Goal: Task Accomplishment & Management: Manage account settings

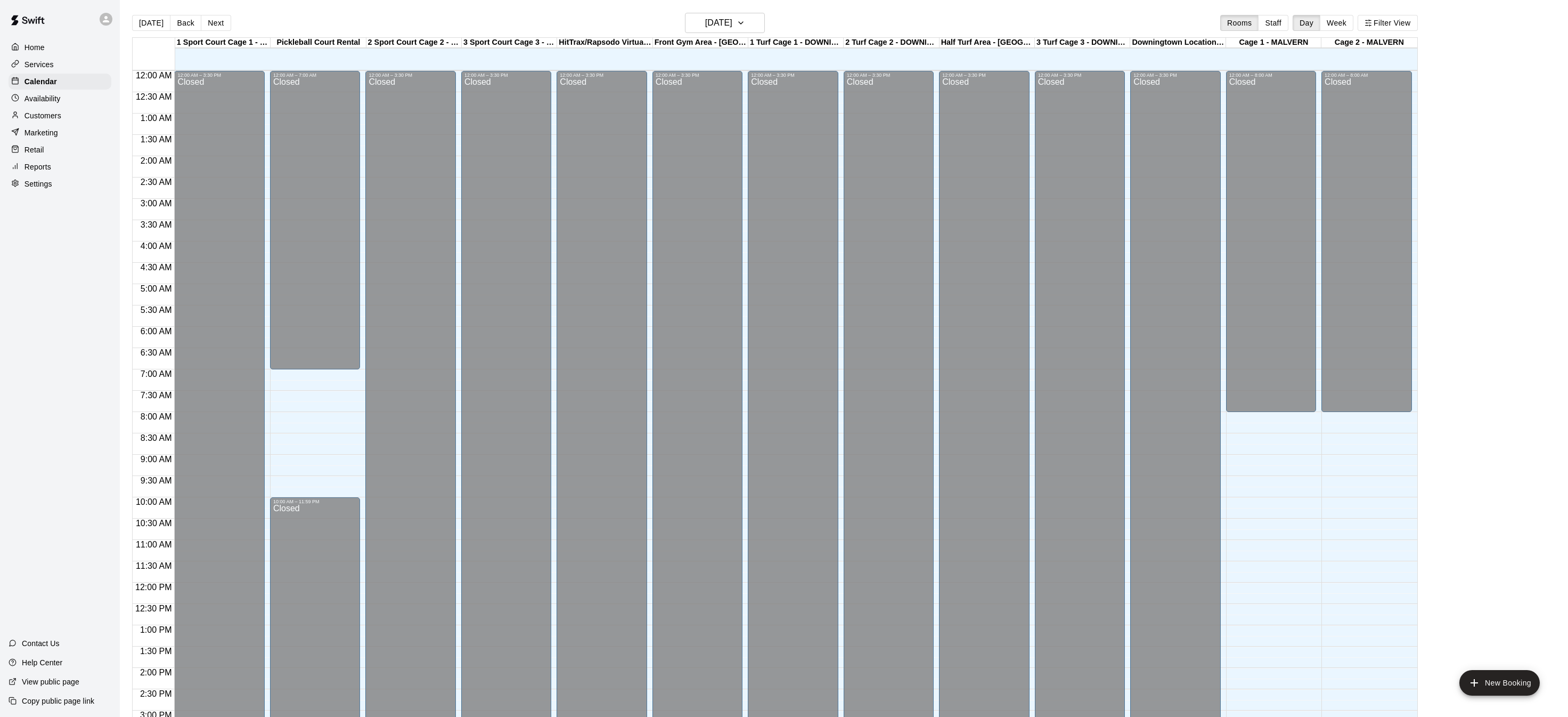
scroll to position [333, 0]
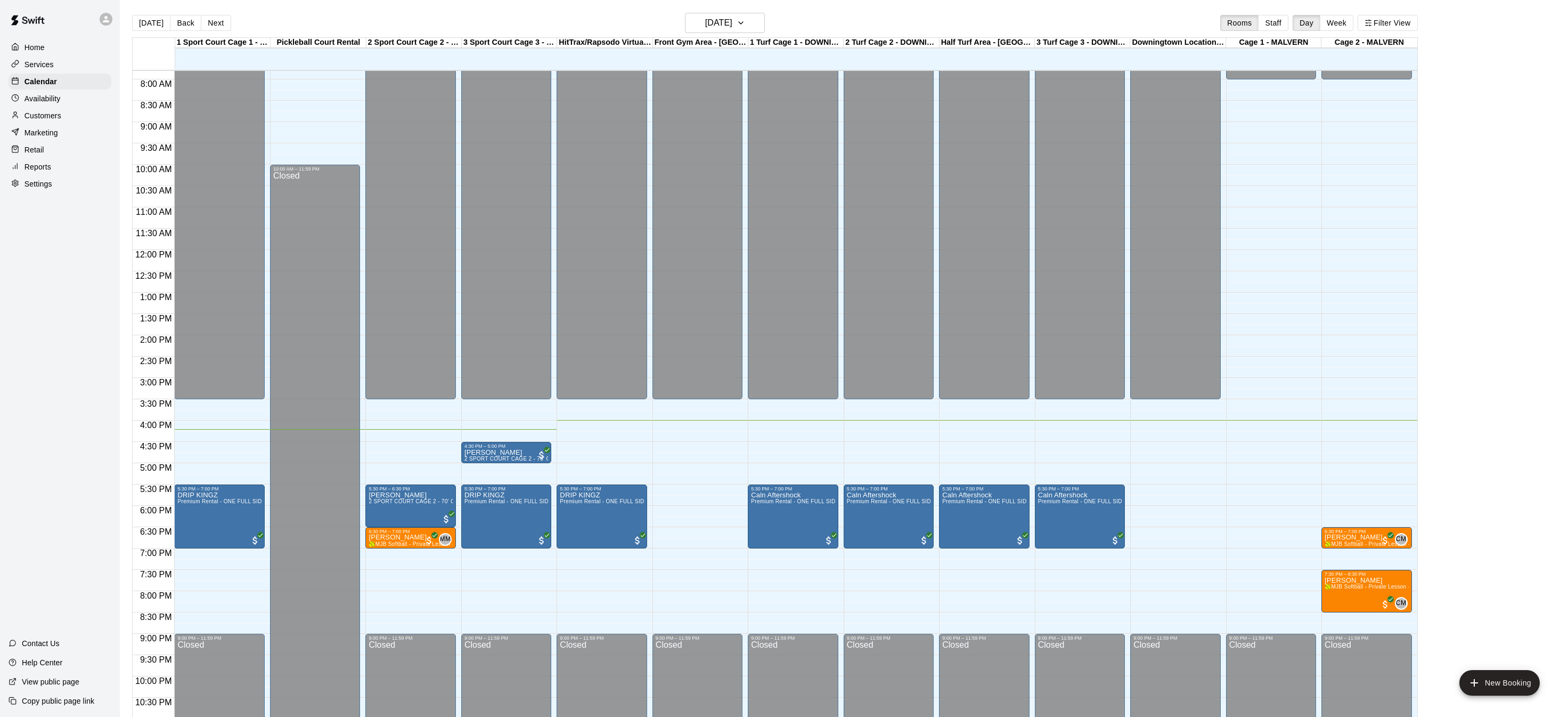
click at [32, 47] on p "Home" at bounding box center [34, 47] width 20 height 10
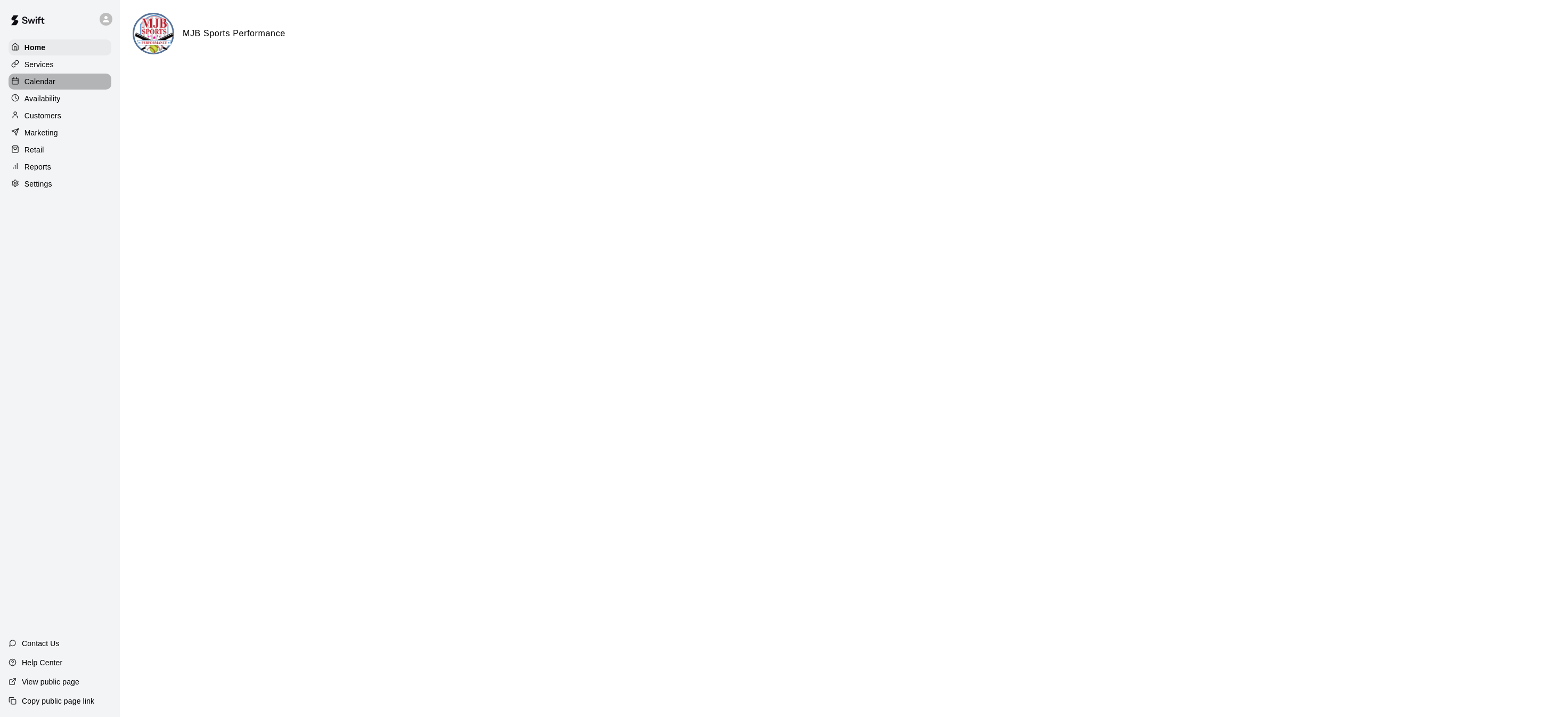
click at [55, 84] on div "Calendar" at bounding box center [59, 81] width 103 height 16
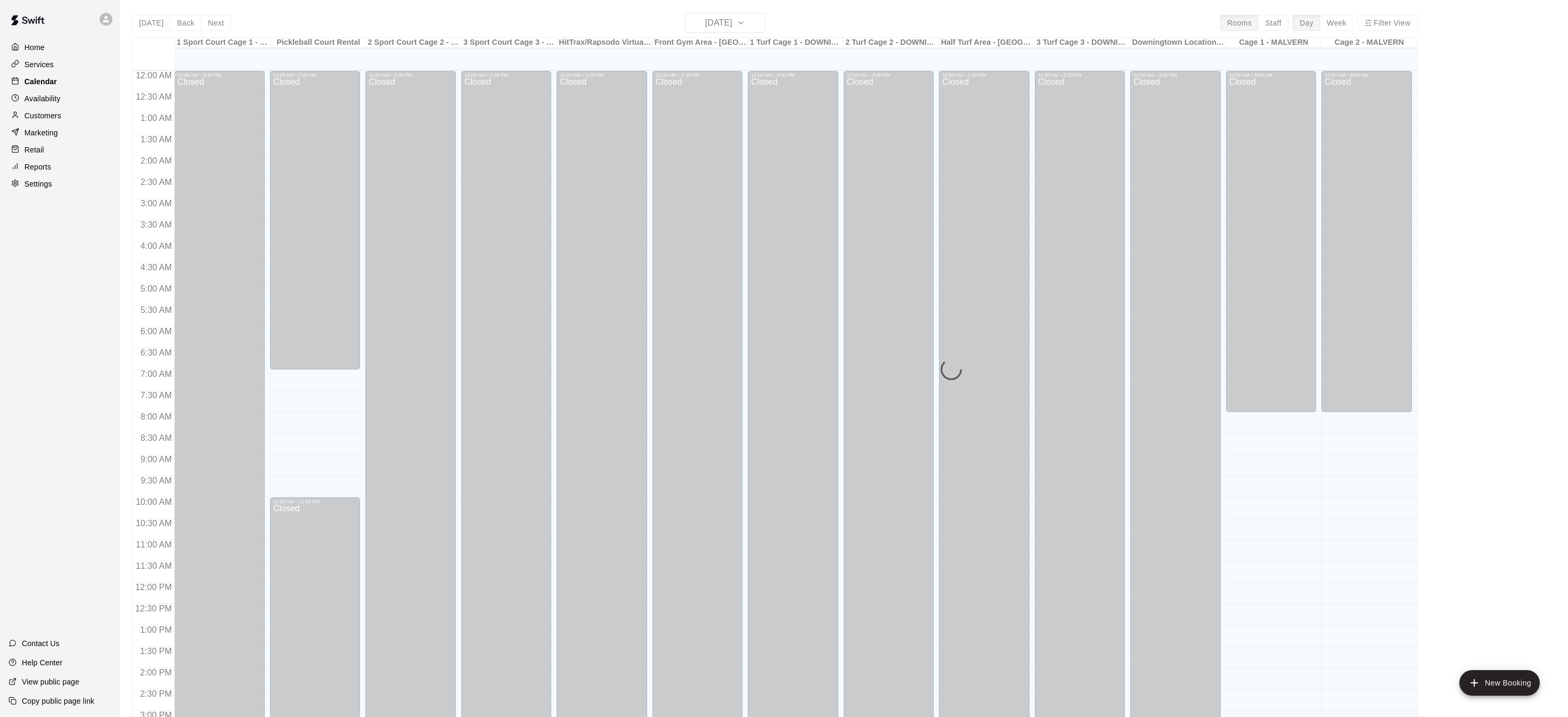
scroll to position [333, 0]
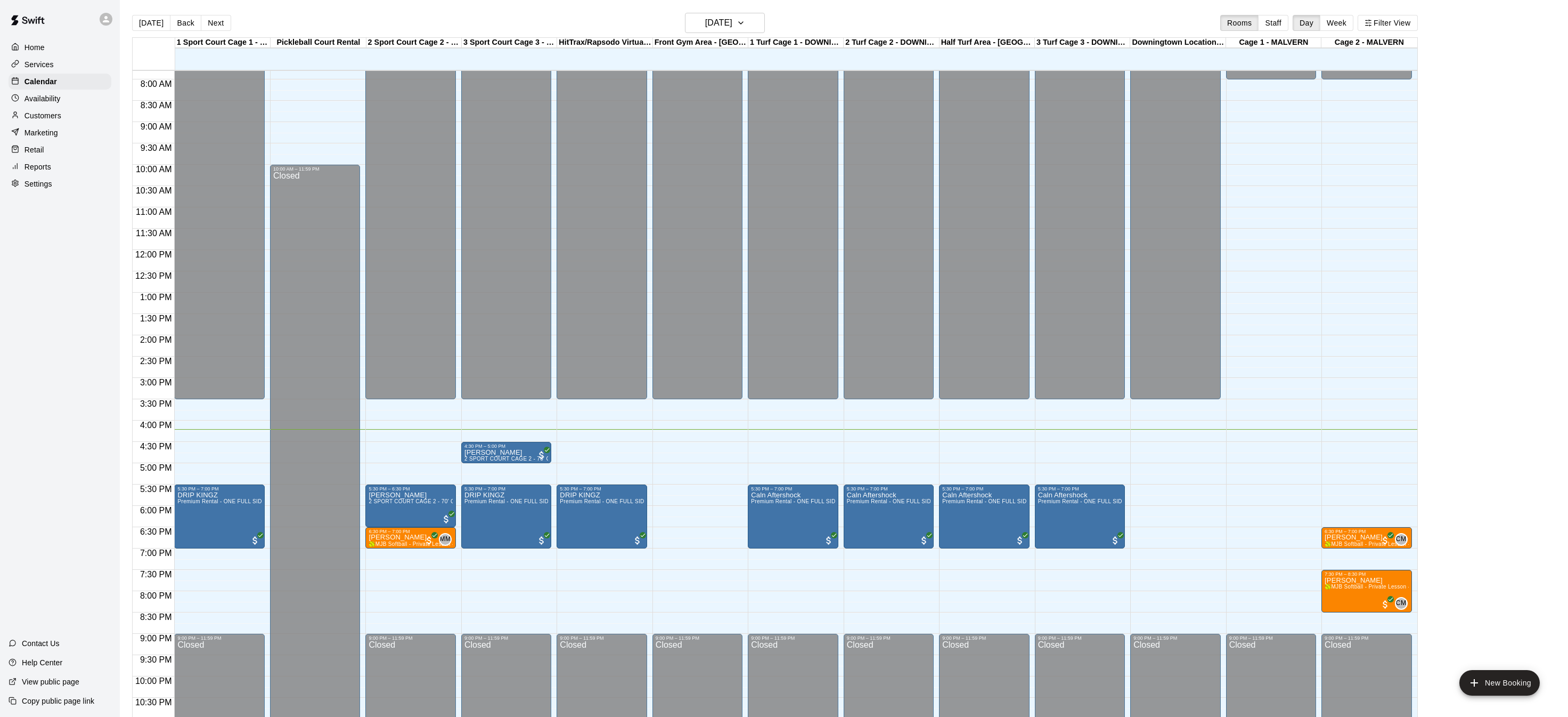
click at [234, 19] on div "[DATE] Back [DATE][DATE] Rooms Staff Day Week Filter View" at bounding box center [775, 25] width 1285 height 24
click at [221, 20] on button "Next" at bounding box center [215, 22] width 30 height 16
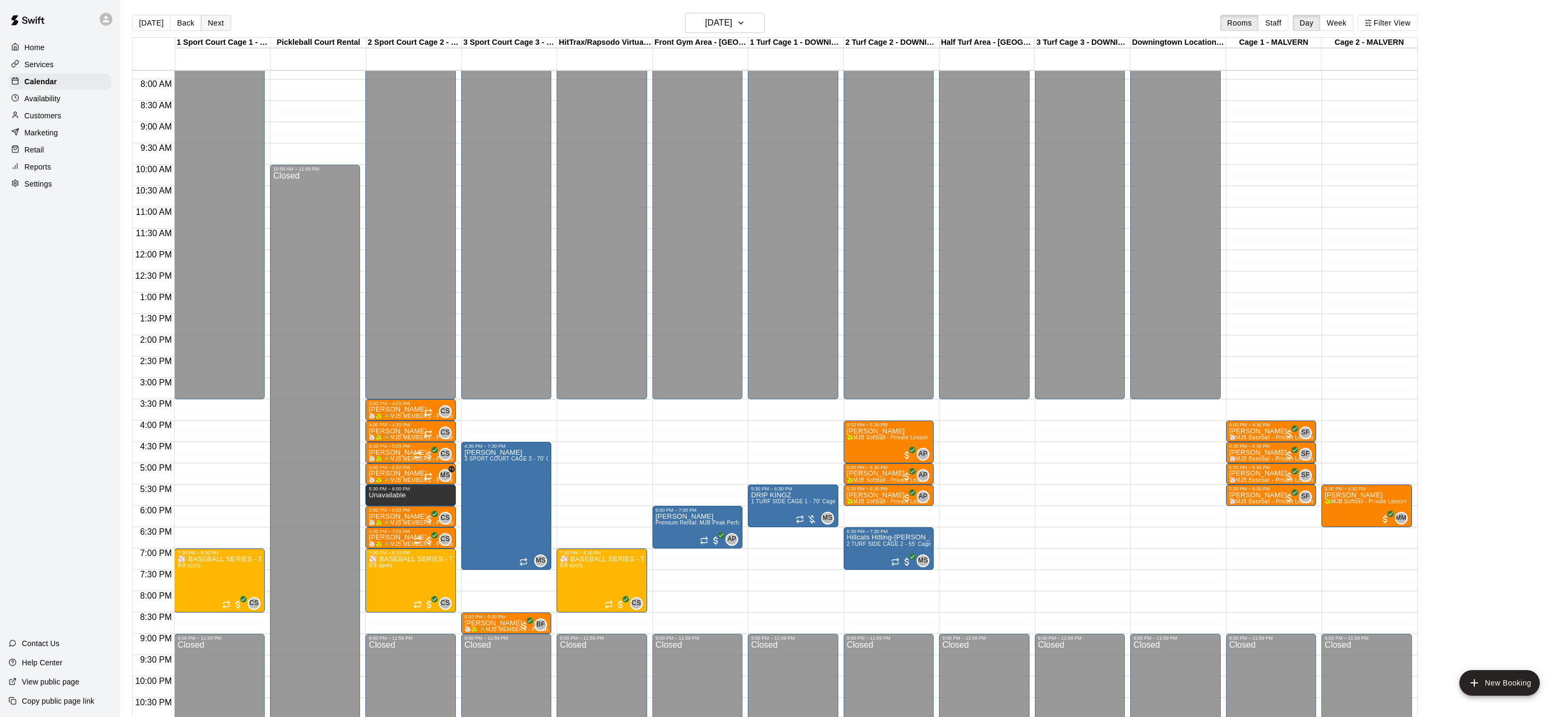
click at [220, 20] on button "Next" at bounding box center [215, 22] width 30 height 16
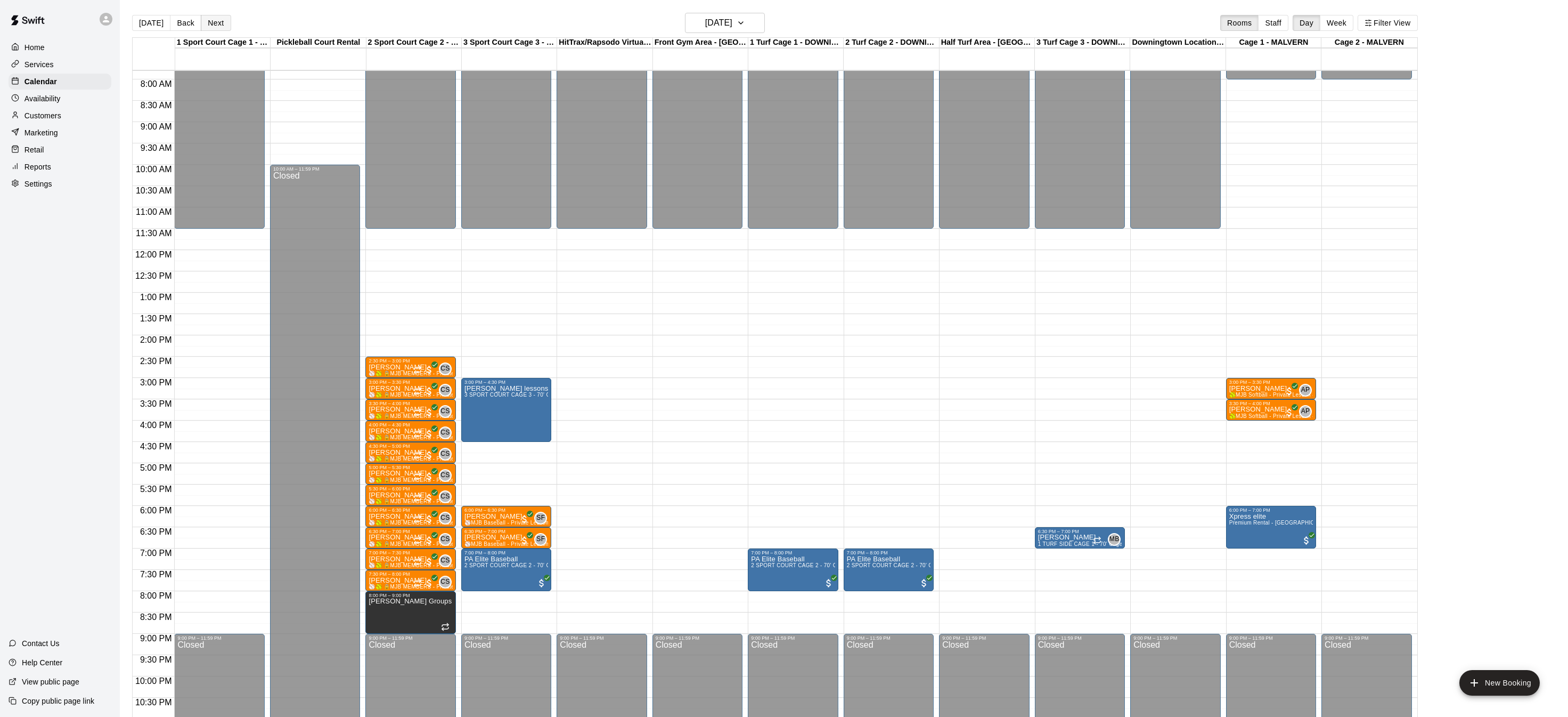
click at [220, 20] on button "Next" at bounding box center [215, 22] width 30 height 16
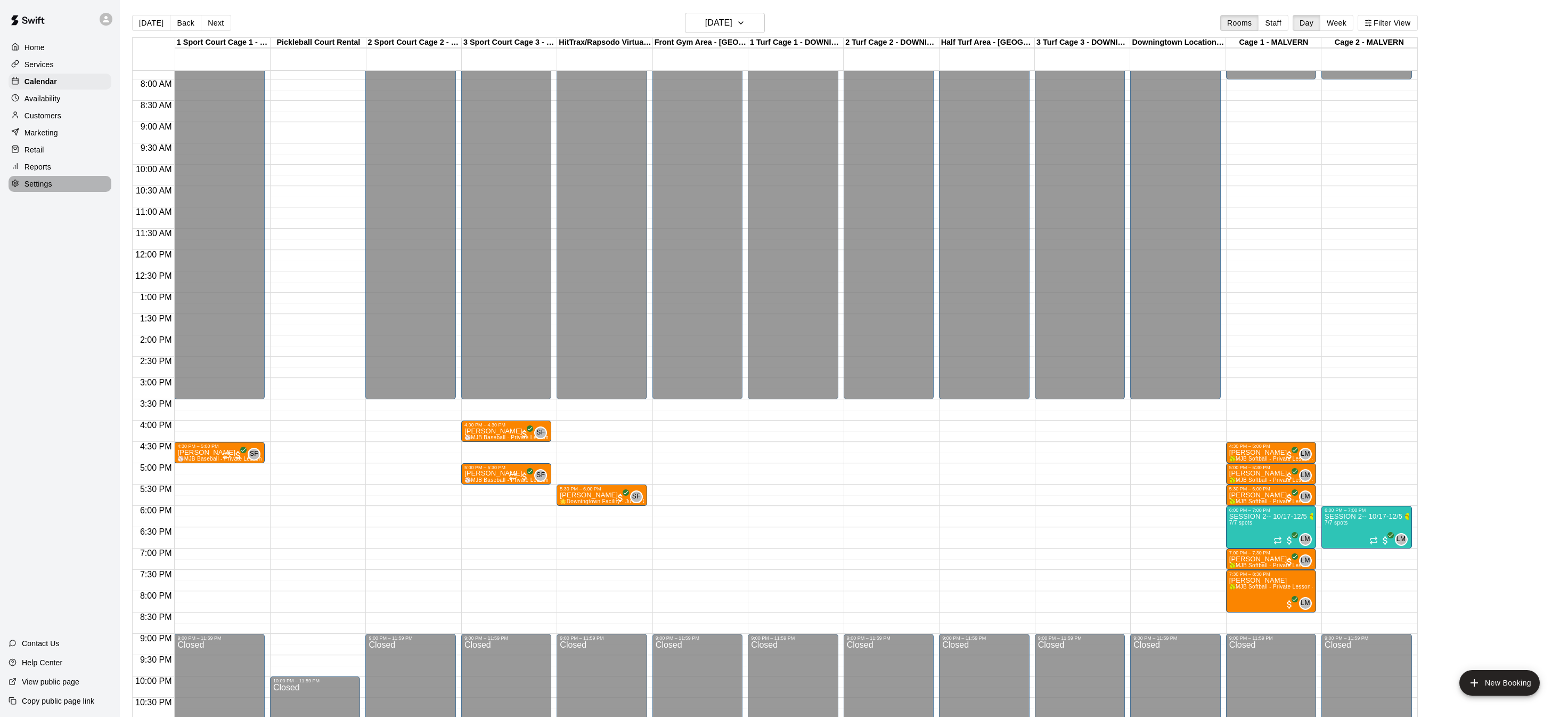
click at [59, 186] on div "Settings" at bounding box center [59, 184] width 103 height 16
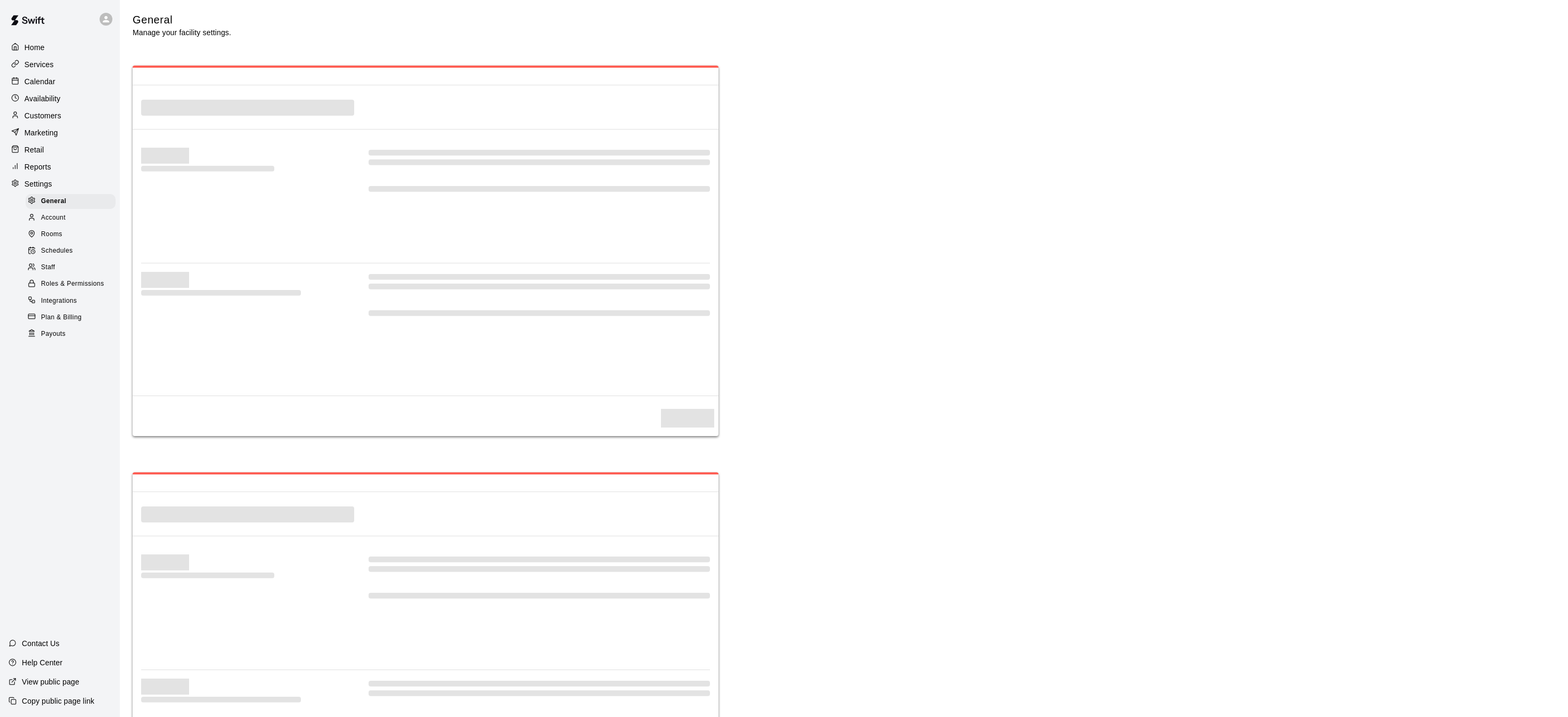
select select "**"
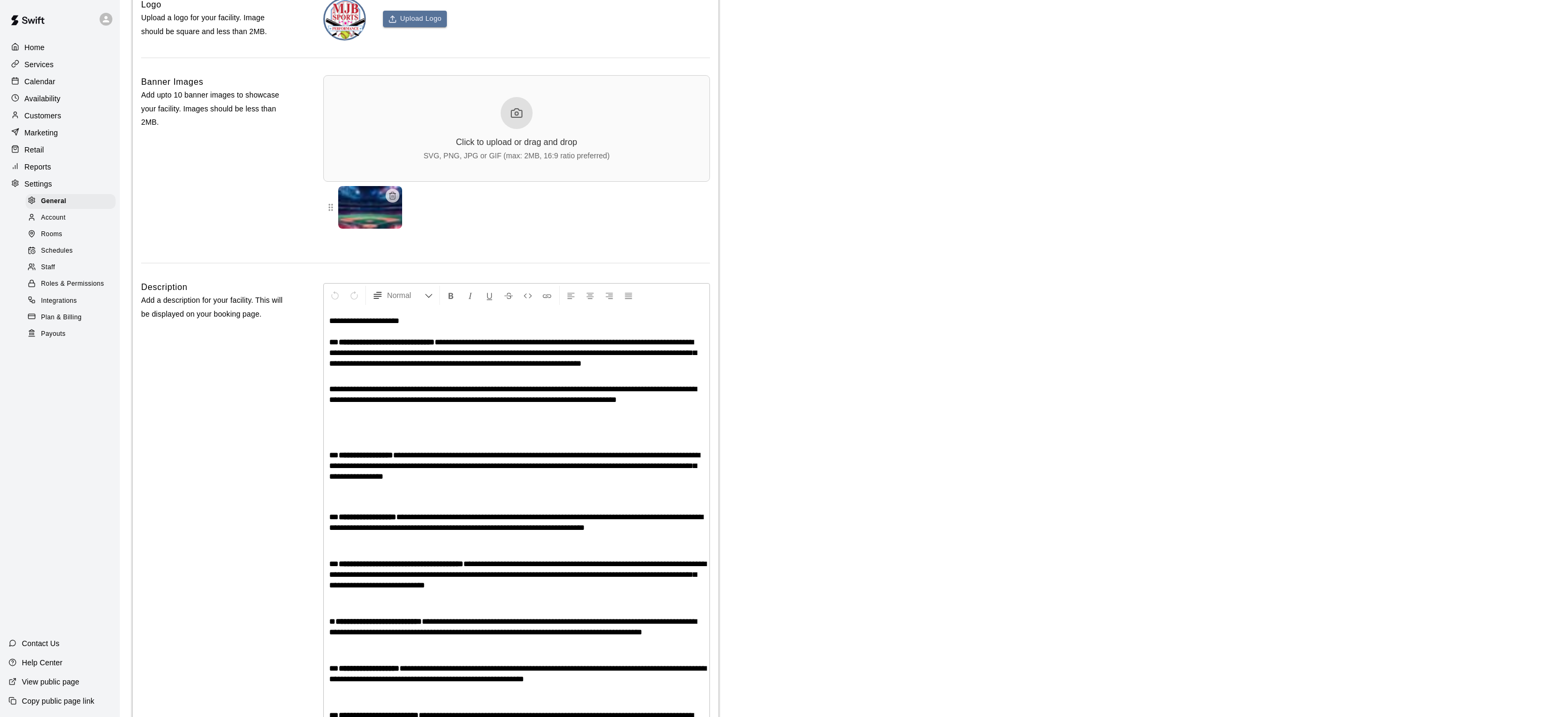
scroll to position [2279, 0]
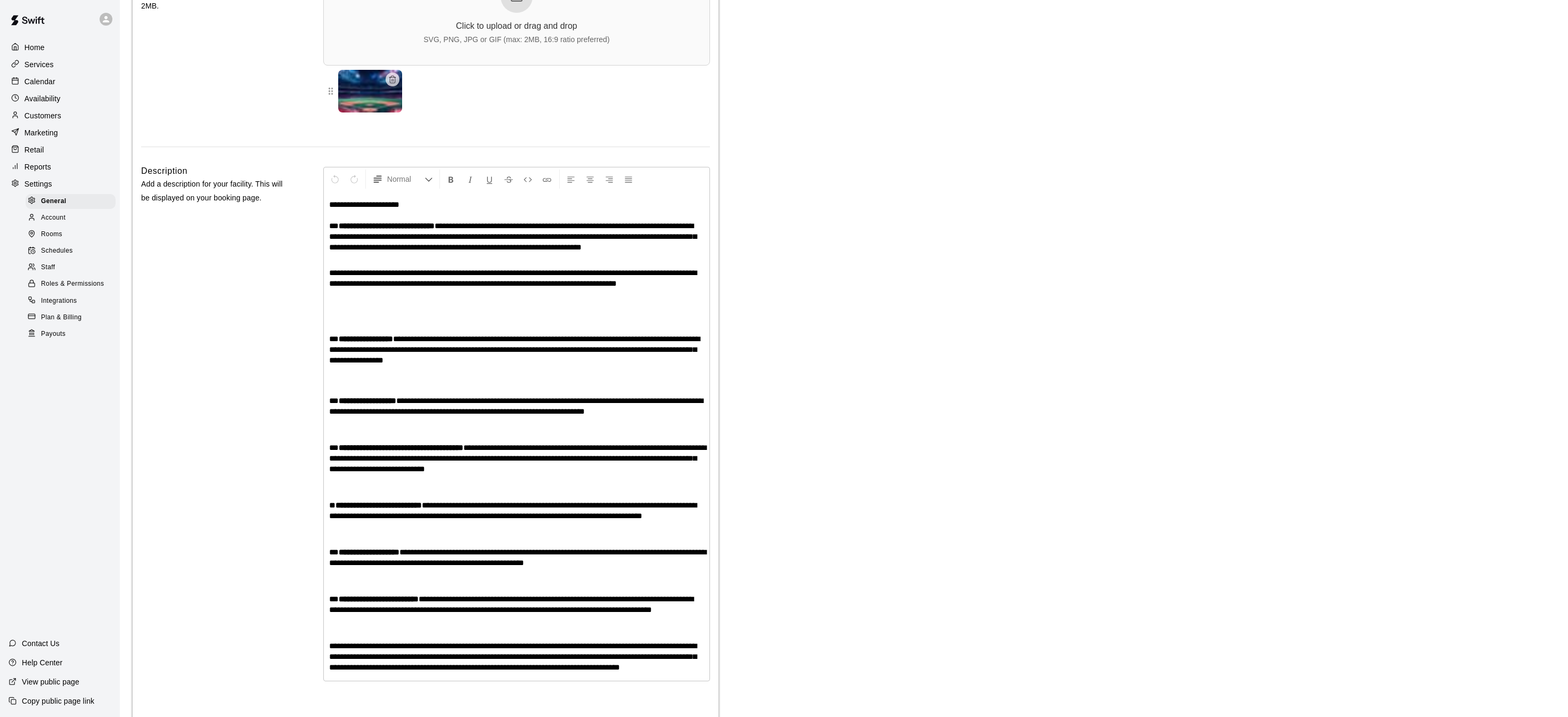
click at [55, 265] on div "Staff" at bounding box center [71, 267] width 90 height 15
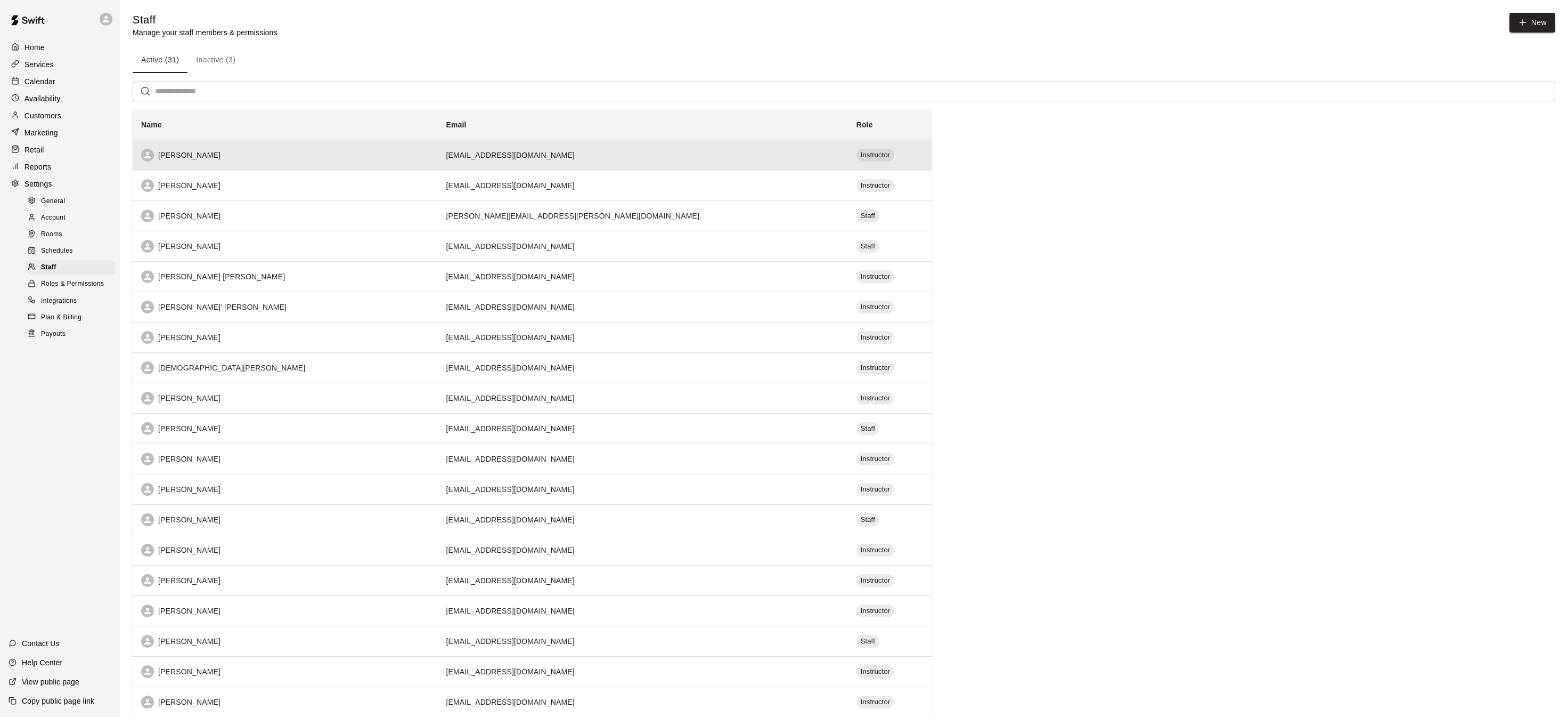
click at [177, 147] on th "[PERSON_NAME]" at bounding box center [285, 154] width 305 height 30
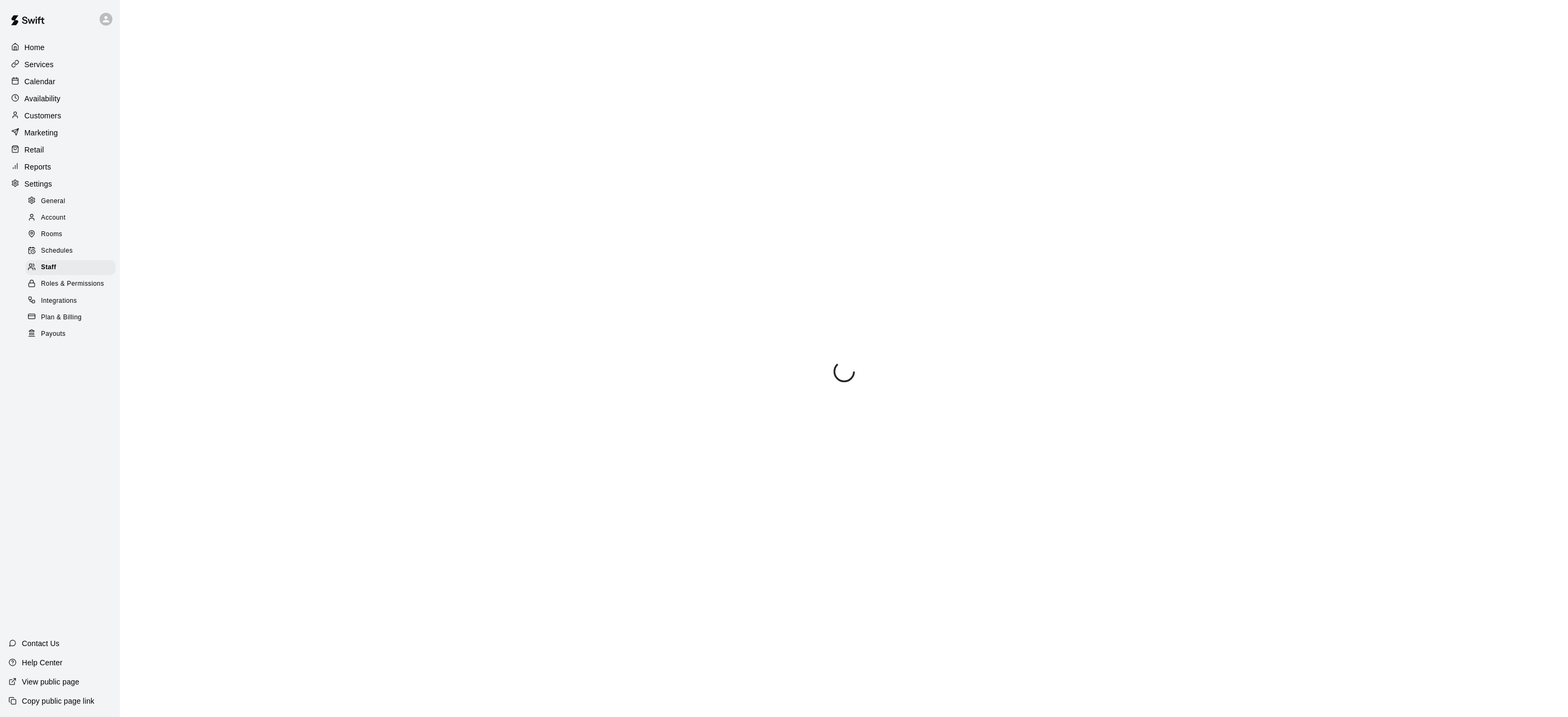
scroll to position [78, 0]
select select "**"
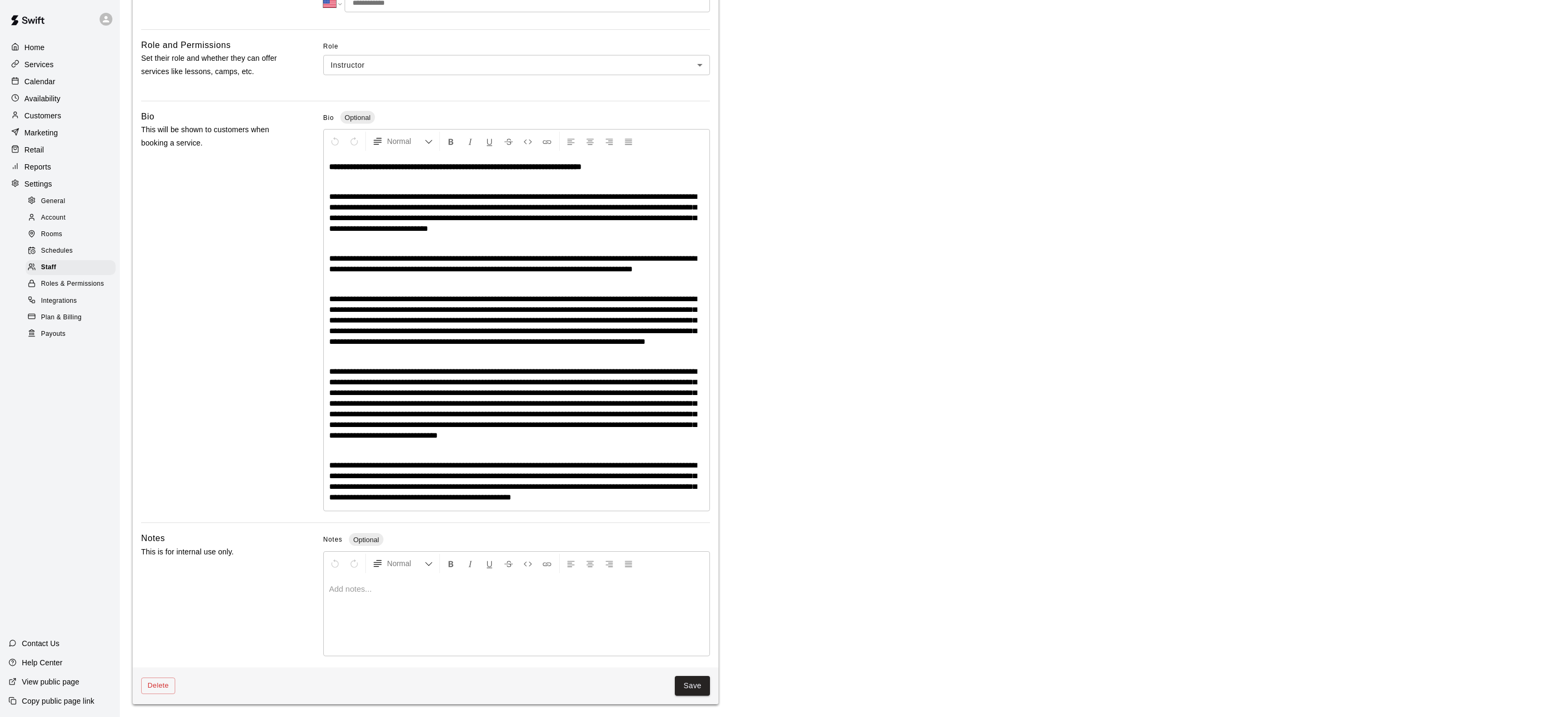
scroll to position [291, 0]
